Goal: Transaction & Acquisition: Purchase product/service

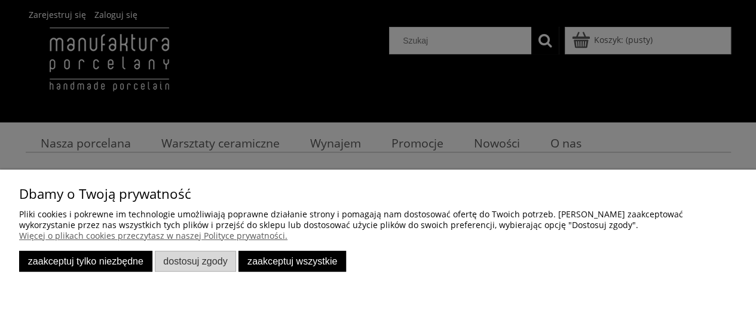
click at [75, 266] on button "Zaakceptuj tylko niezbędne" at bounding box center [85, 261] width 133 height 21
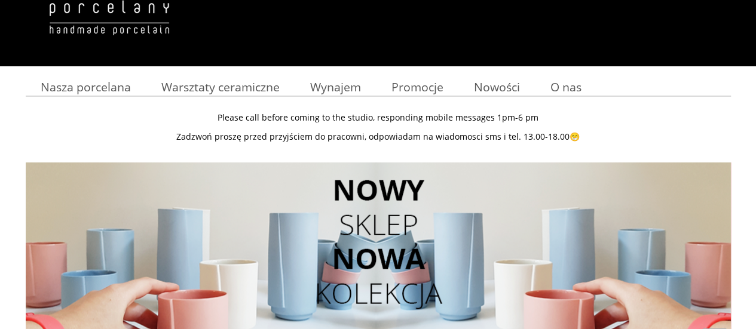
scroll to position [120, 0]
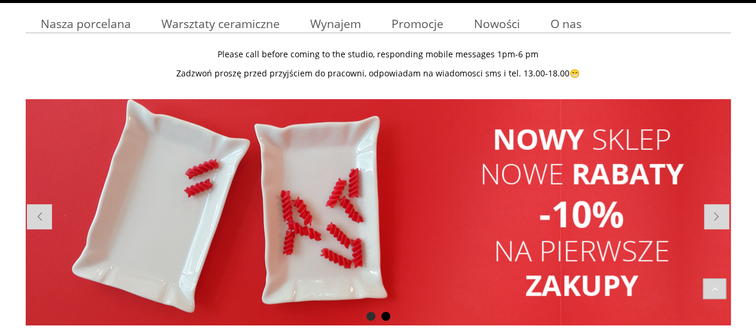
click at [44, 219] on span at bounding box center [39, 216] width 25 height 25
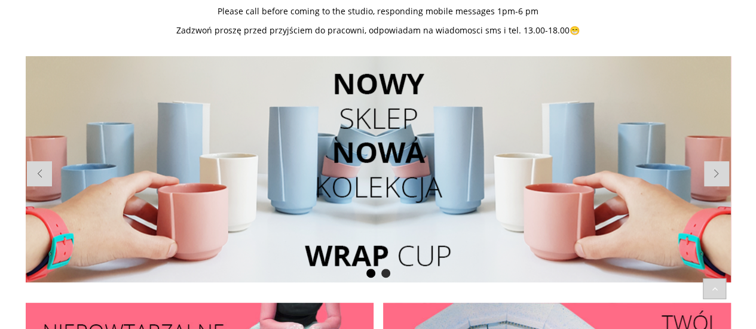
scroll to position [179, 0]
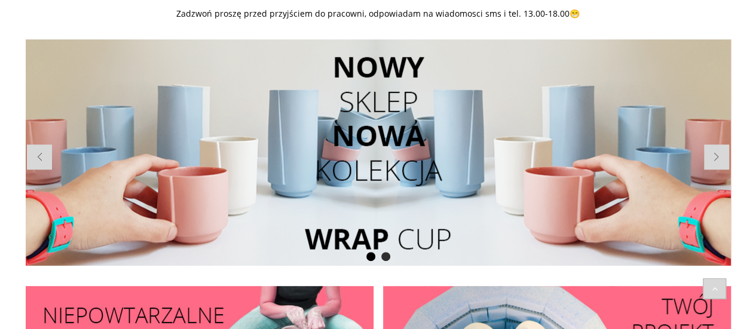
click at [366, 186] on li at bounding box center [378, 152] width 705 height 226
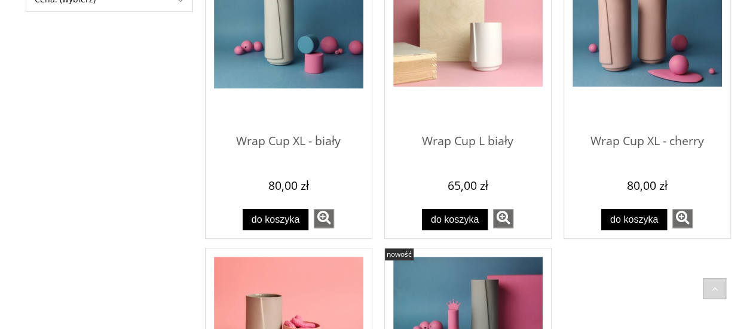
scroll to position [299, 0]
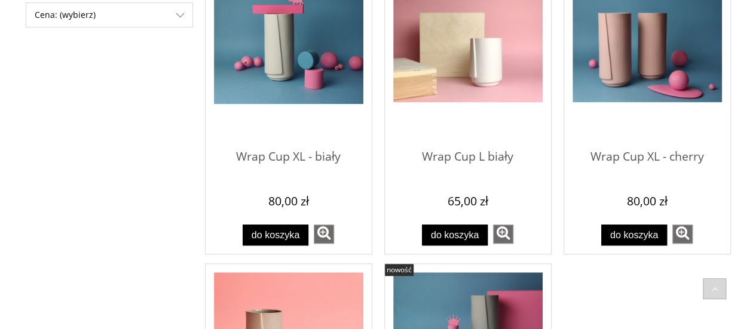
click at [470, 44] on img "Przejdź do produktu Wrap Cup L biały" at bounding box center [467, 46] width 149 height 112
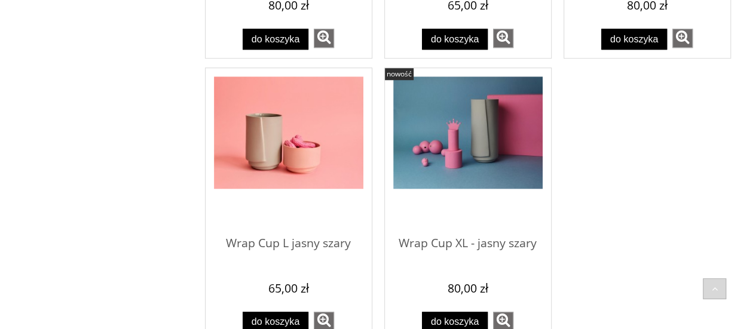
scroll to position [598, 0]
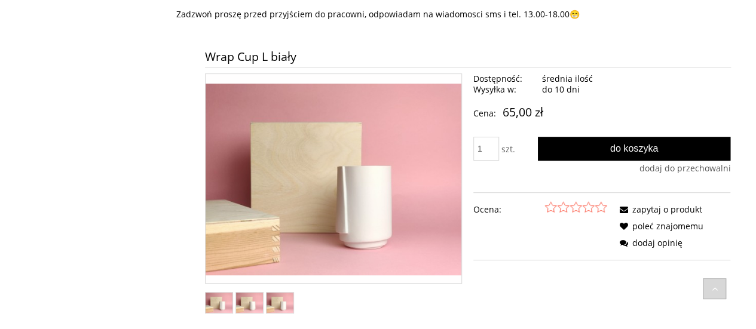
scroll to position [60, 0]
